Goal: Information Seeking & Learning: Learn about a topic

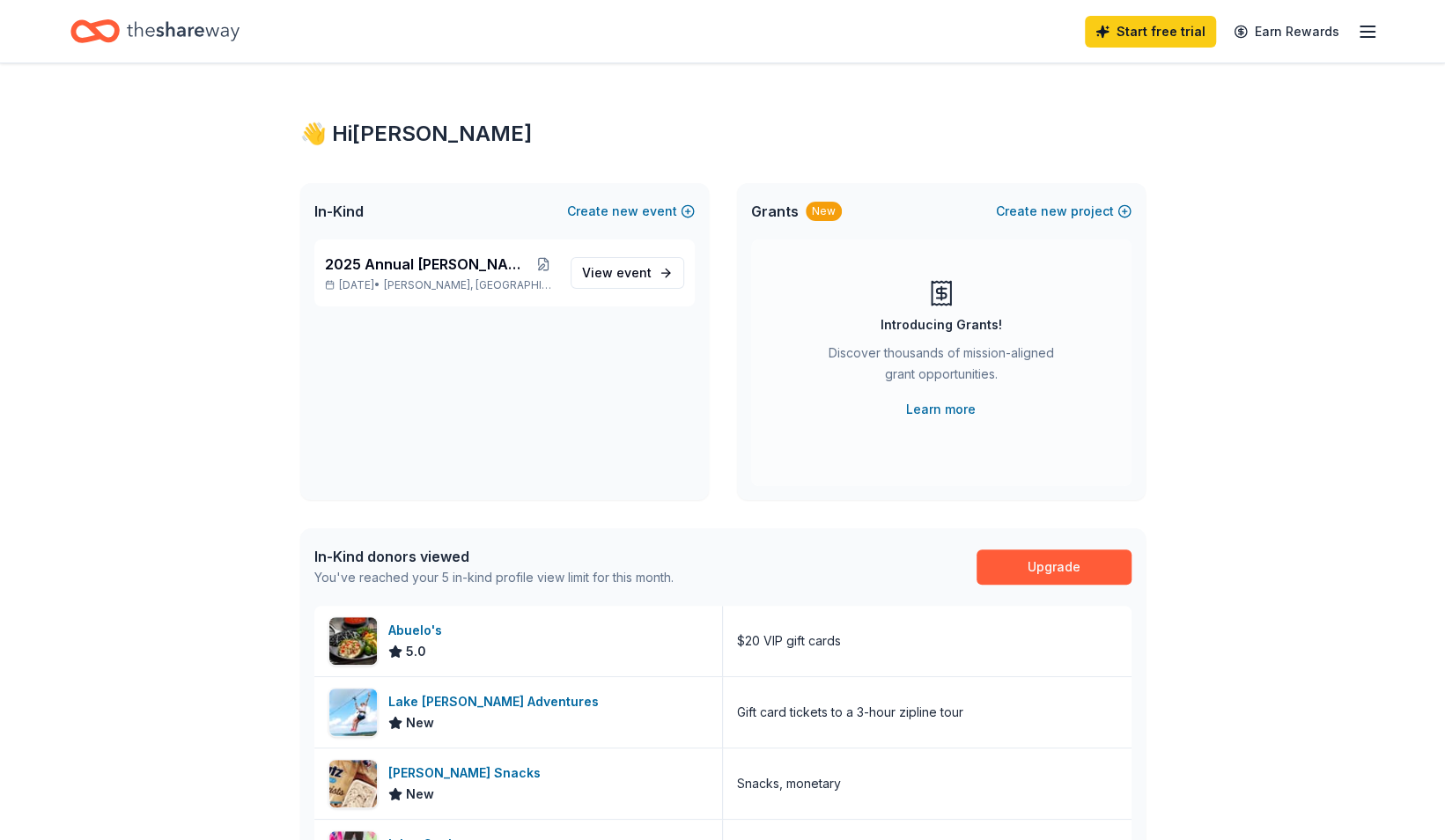
click at [102, 22] on icon "Home" at bounding box center [104, 31] width 27 height 17
click at [1366, 32] on icon "button" at bounding box center [1367, 32] width 21 height 21
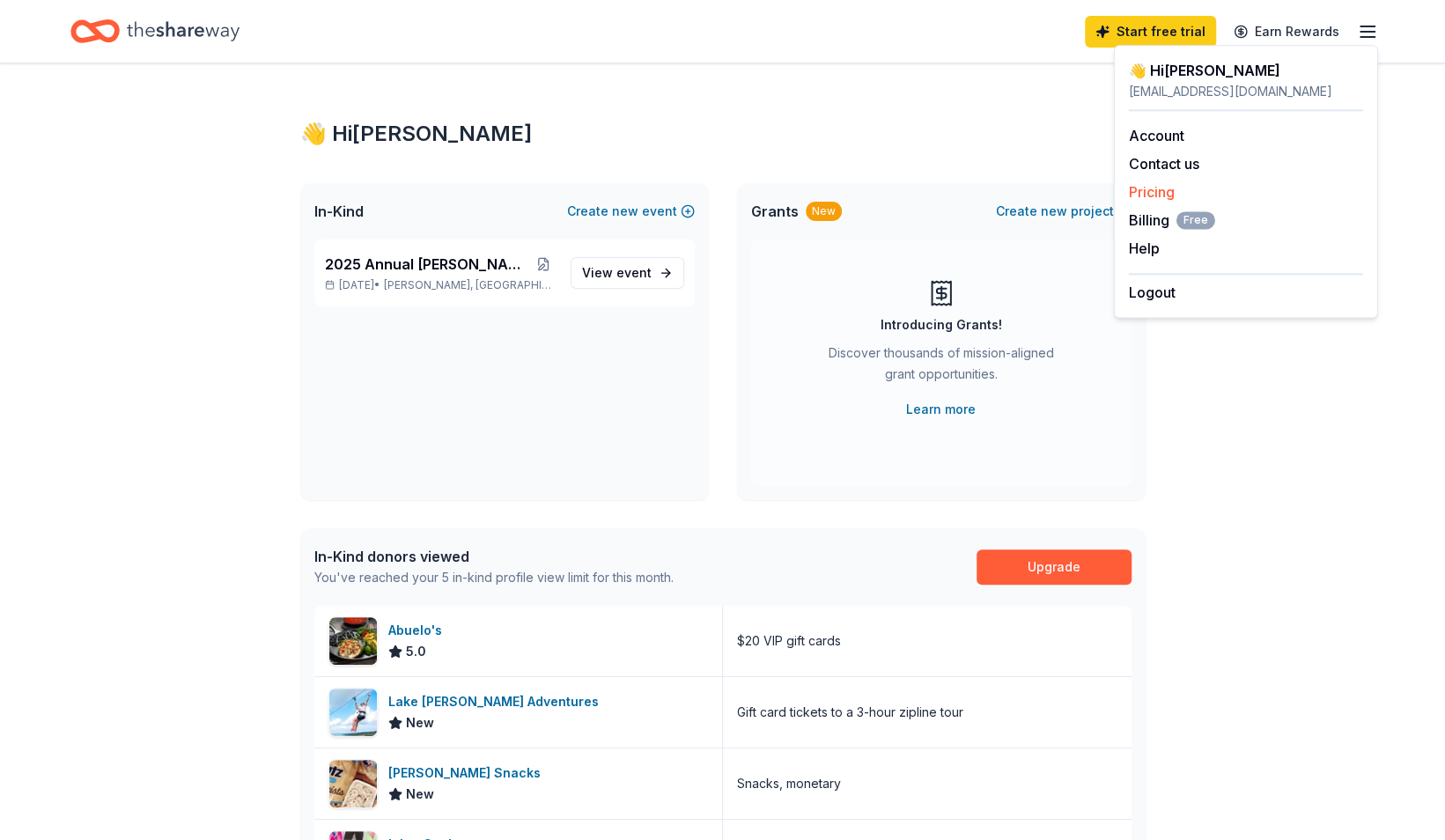
click at [1177, 195] on div "Pricing" at bounding box center [1246, 192] width 235 height 21
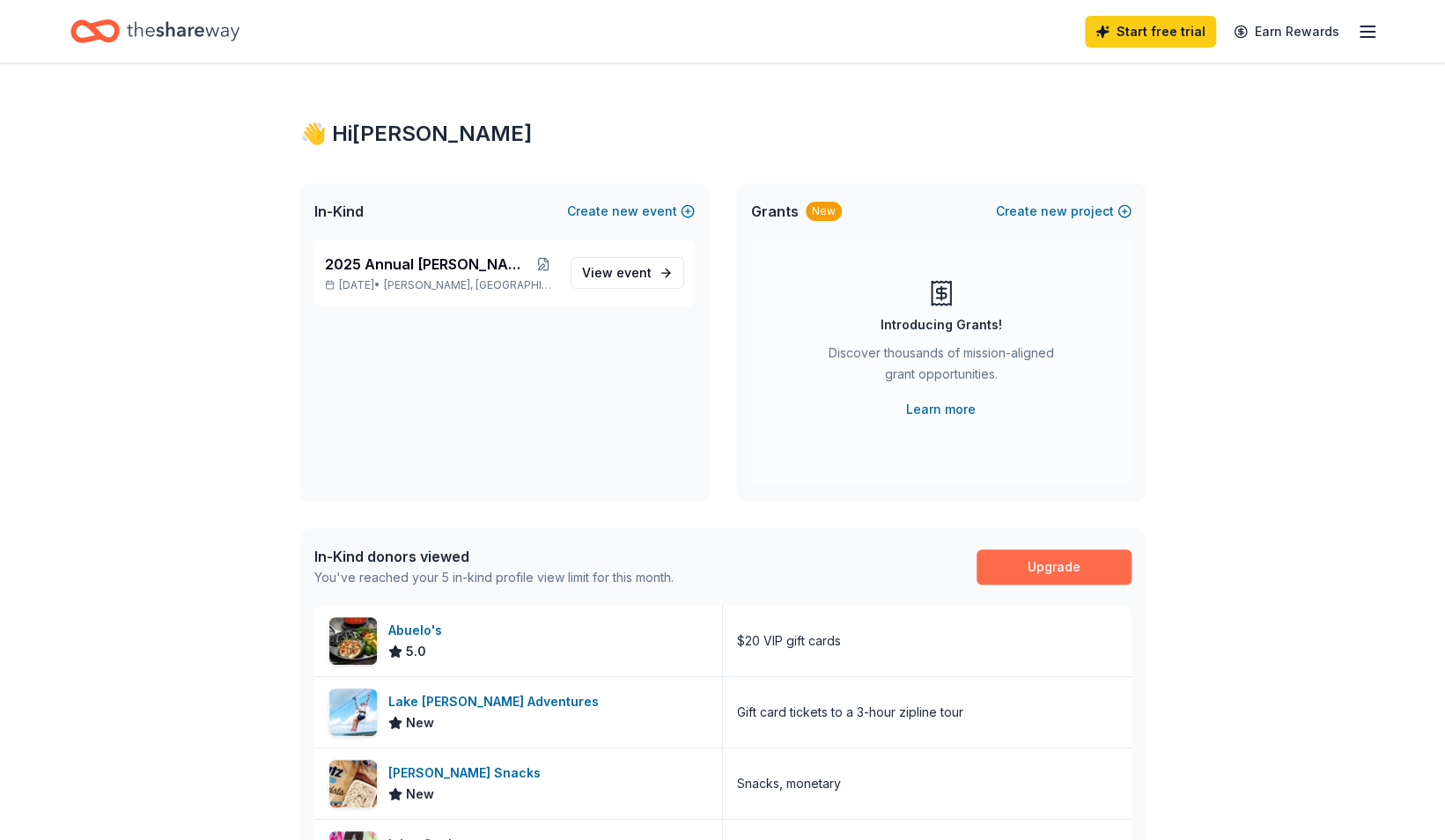
click at [998, 564] on link "Upgrade" at bounding box center [1054, 567] width 155 height 35
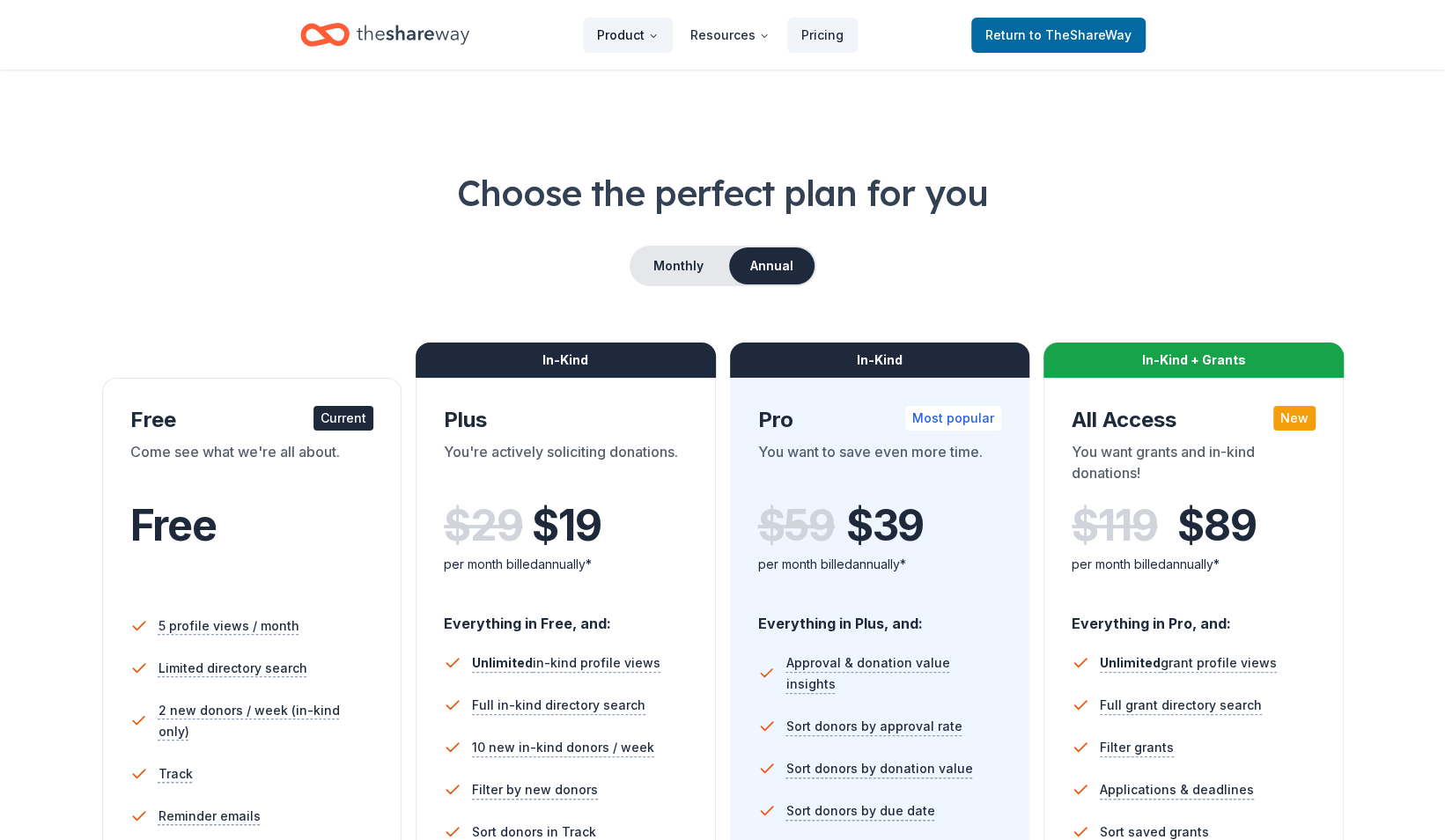
click at [637, 33] on button "Product" at bounding box center [628, 35] width 90 height 35
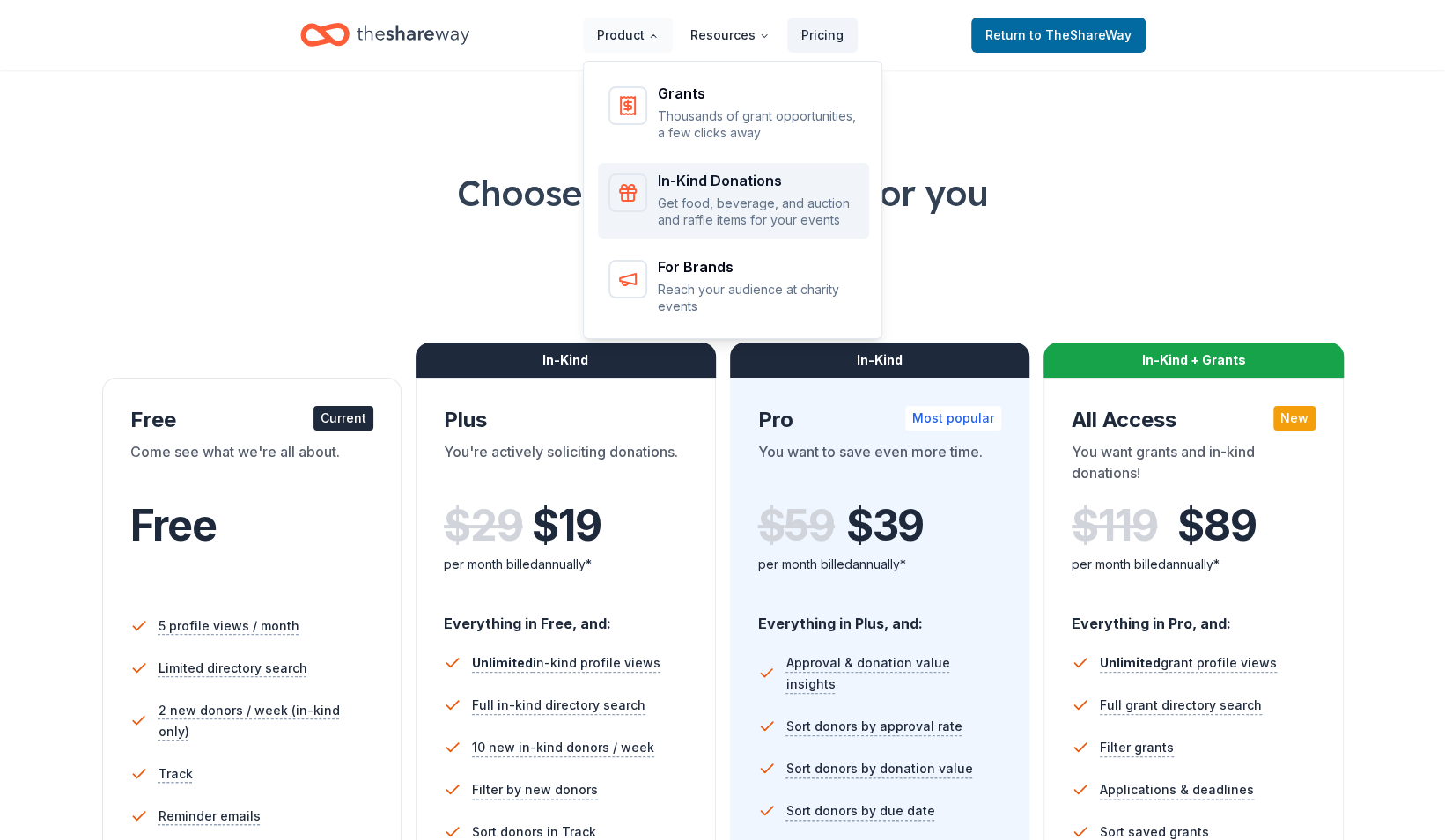
click at [683, 184] on div "In-Kind Donations" at bounding box center [758, 180] width 201 height 15
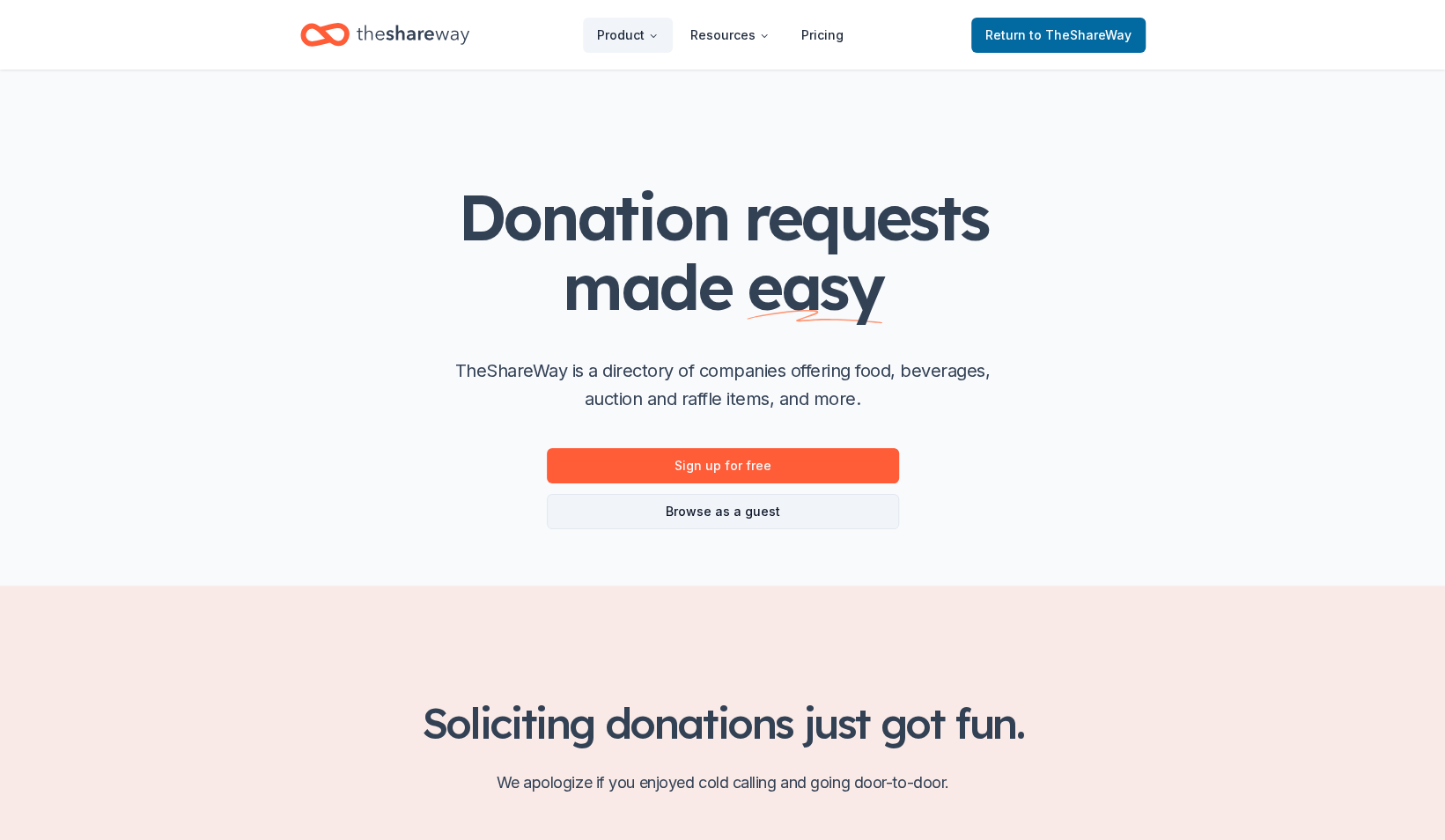
click at [698, 497] on link "Browse as a guest" at bounding box center [722, 512] width 352 height 35
click at [681, 506] on link "Browse as a guest" at bounding box center [722, 512] width 352 height 35
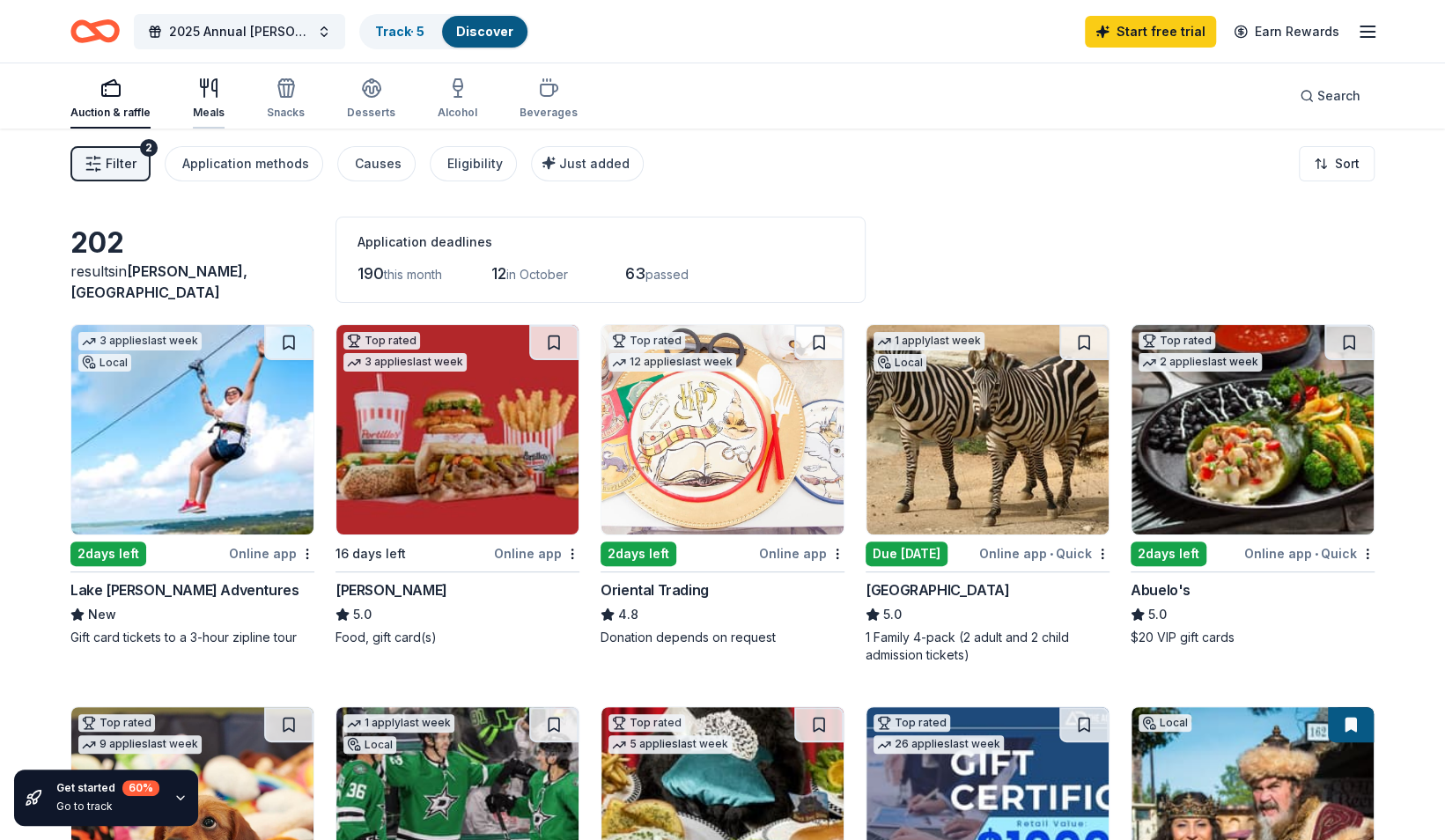
click at [204, 91] on icon "button" at bounding box center [204, 88] width 0 height 17
